Goal: Information Seeking & Learning: Compare options

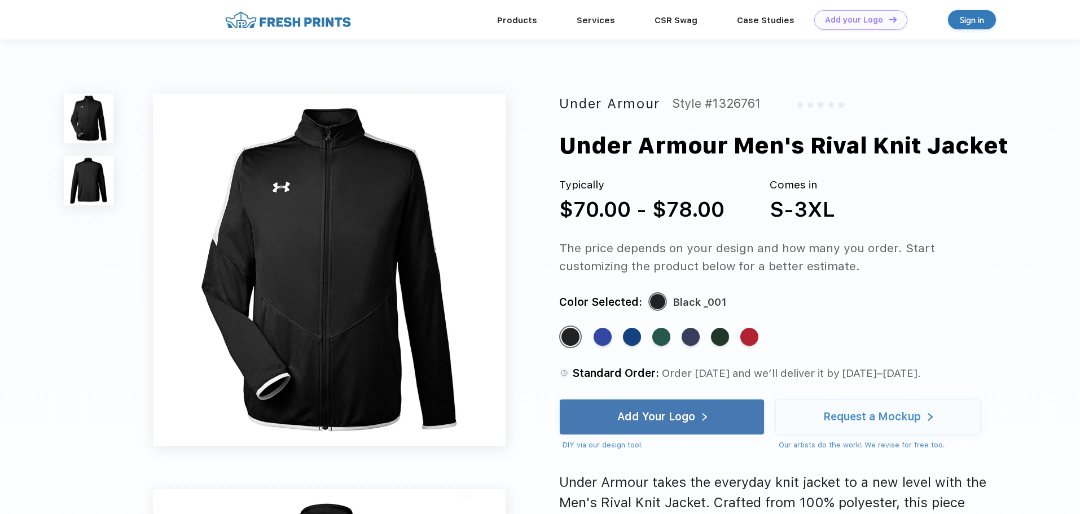
click at [98, 169] on img at bounding box center [89, 181] width 50 height 50
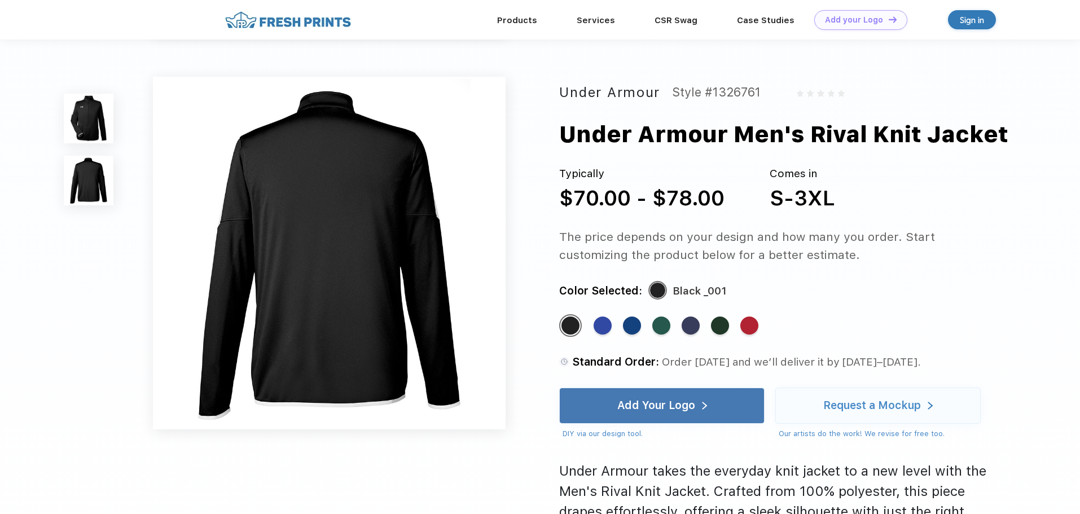
click at [89, 132] on img at bounding box center [89, 119] width 50 height 50
